Goal: Find specific page/section: Find specific page/section

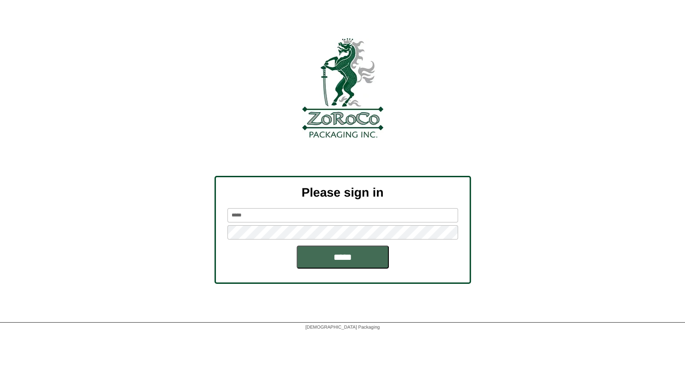
click at [341, 254] on input "*****" at bounding box center [343, 257] width 92 height 23
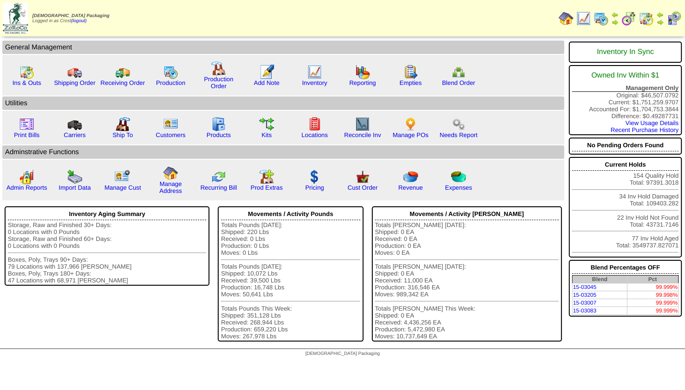
click at [617, 20] on img at bounding box center [615, 21] width 7 height 7
